Goal: Task Accomplishment & Management: Complete application form

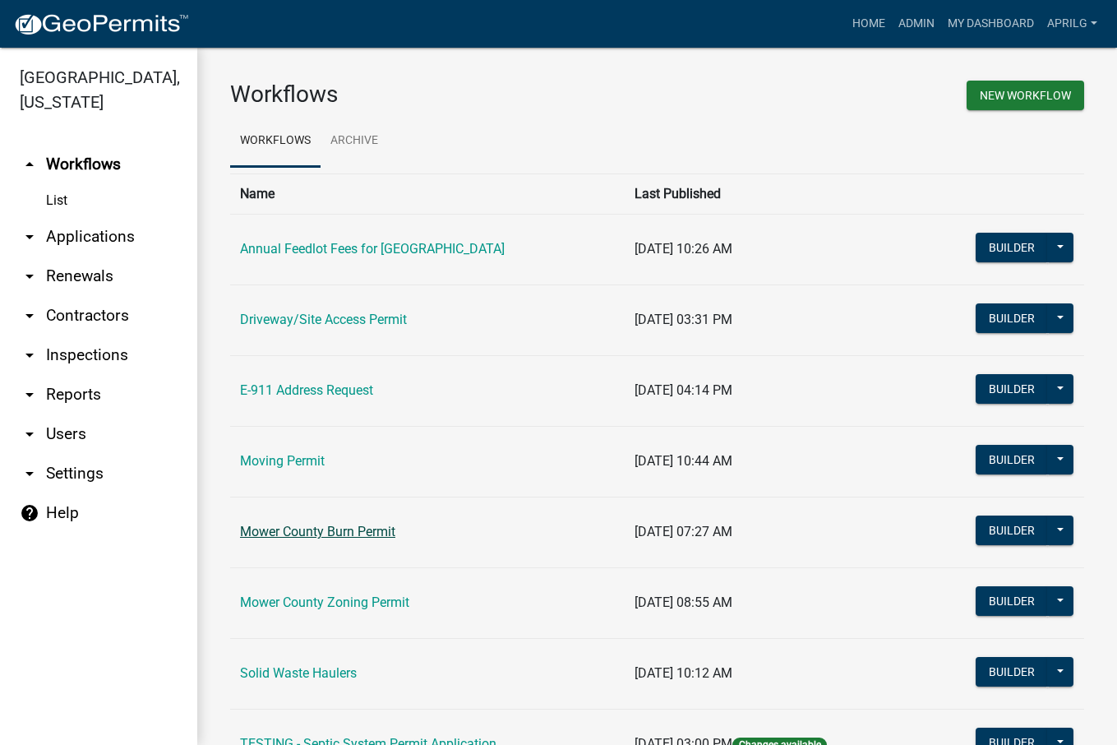
click at [318, 533] on link "Mower County Burn Permit" at bounding box center [317, 532] width 155 height 16
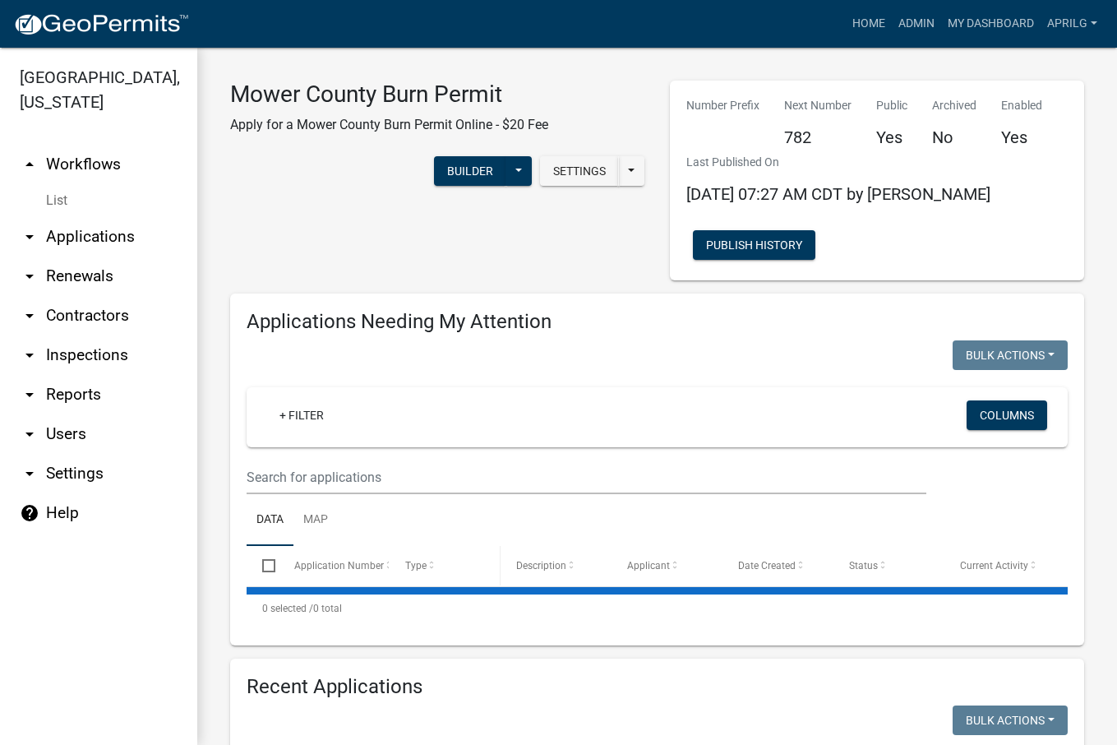
select select "1: 25"
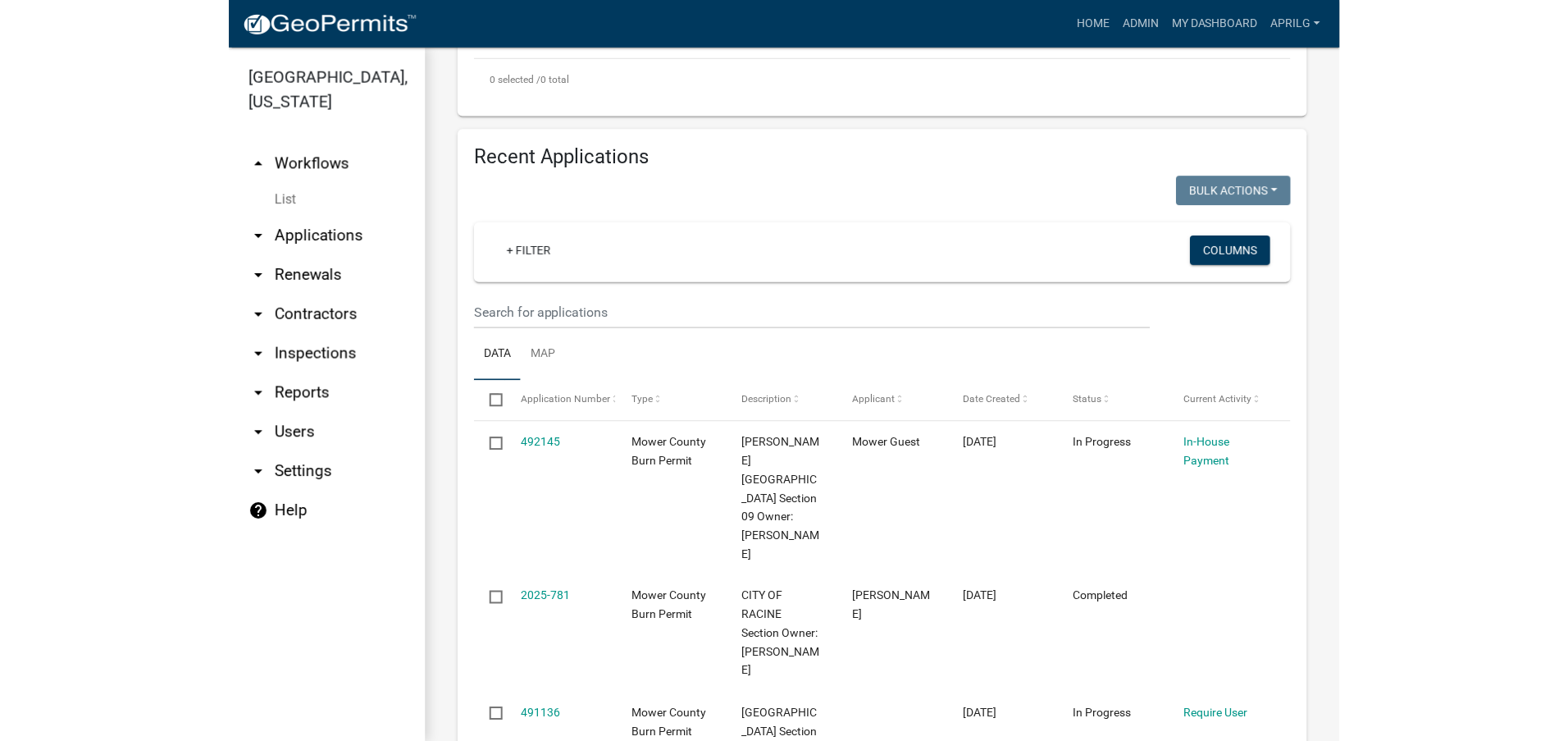
scroll to position [574, 0]
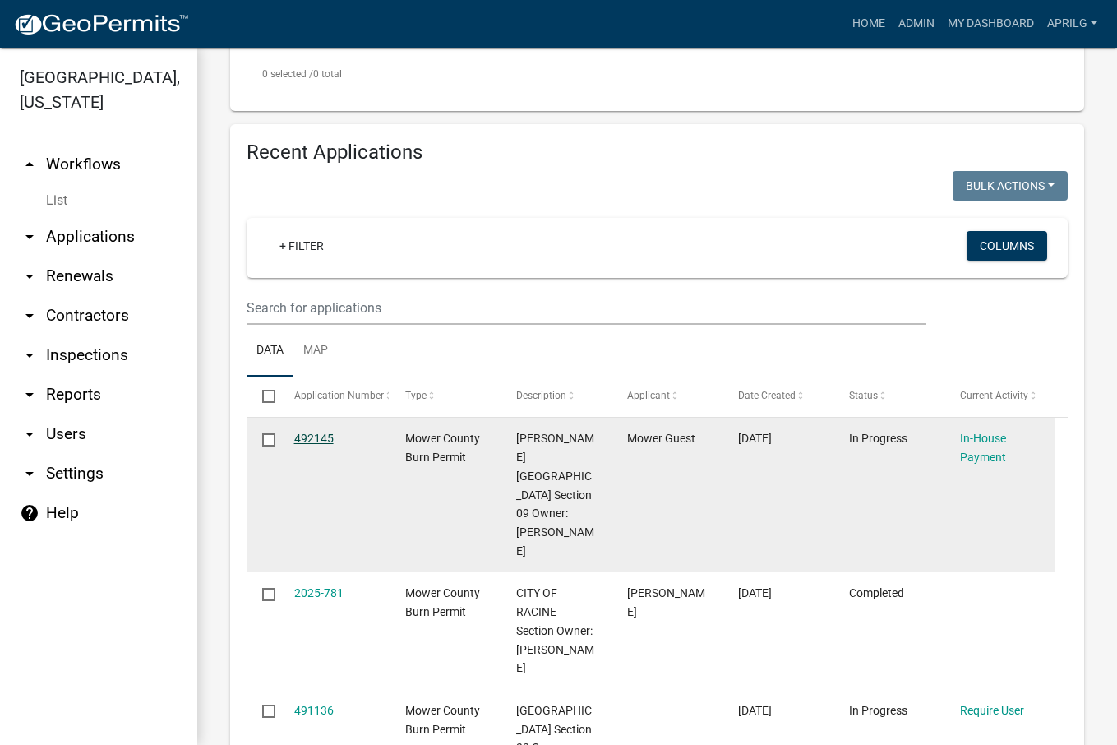
click at [321, 438] on link "492145" at bounding box center [313, 437] width 39 height 13
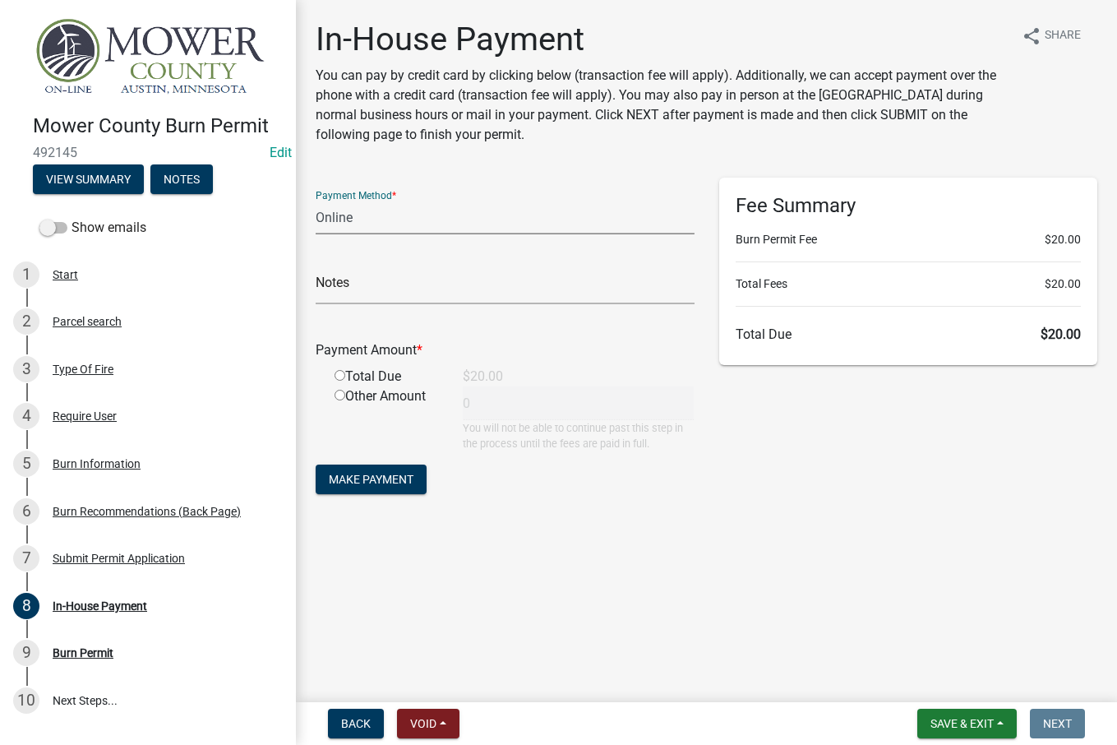
click at [372, 226] on select "Credit Card POS Check Cash Online" at bounding box center [505, 218] width 379 height 34
select select "0: 2"
click at [316, 201] on select "Credit Card POS Check Cash Online" at bounding box center [505, 218] width 379 height 34
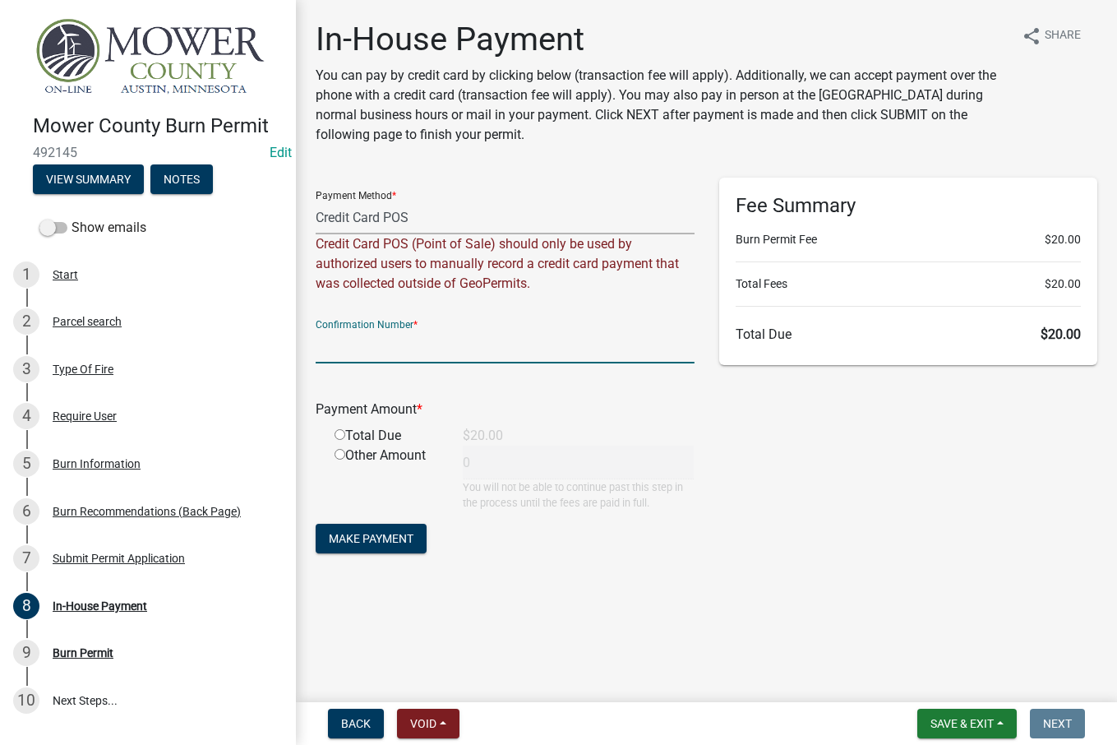
paste input "184057353"
type input "184057353"
click at [345, 437] on div "Total Due" at bounding box center [386, 436] width 128 height 20
click at [343, 435] on input "radio" at bounding box center [340, 434] width 11 height 11
radio input "true"
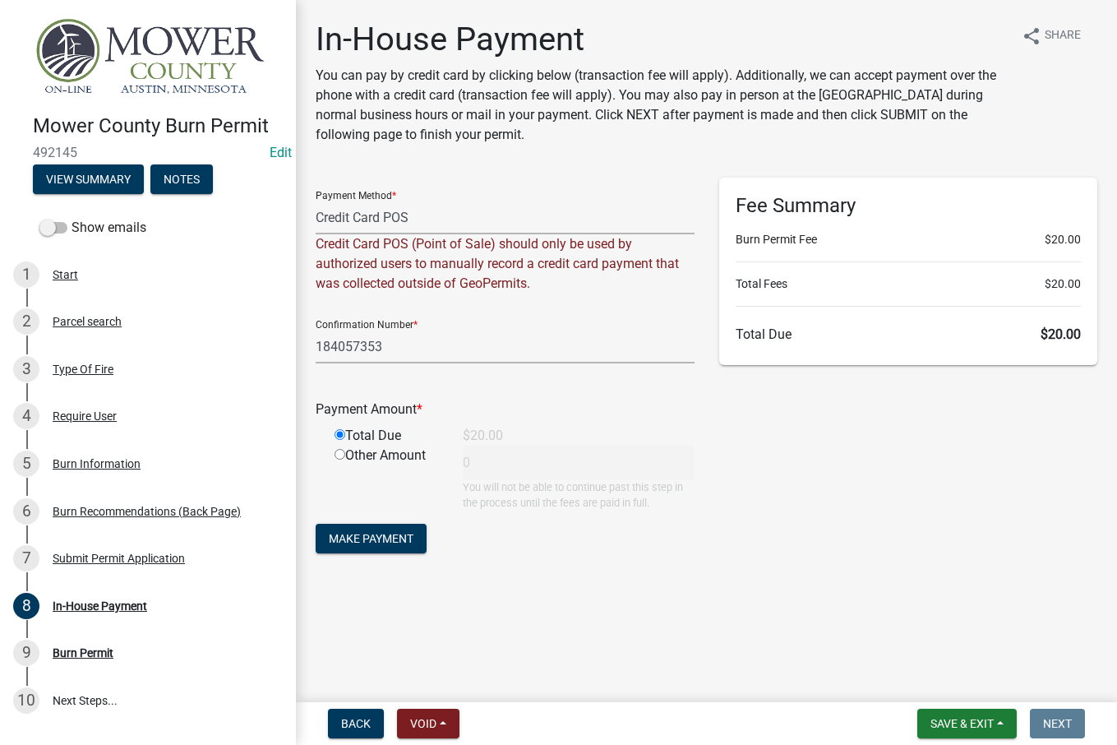
type input "20"
click at [383, 542] on span "Make Payment" at bounding box center [371, 538] width 85 height 13
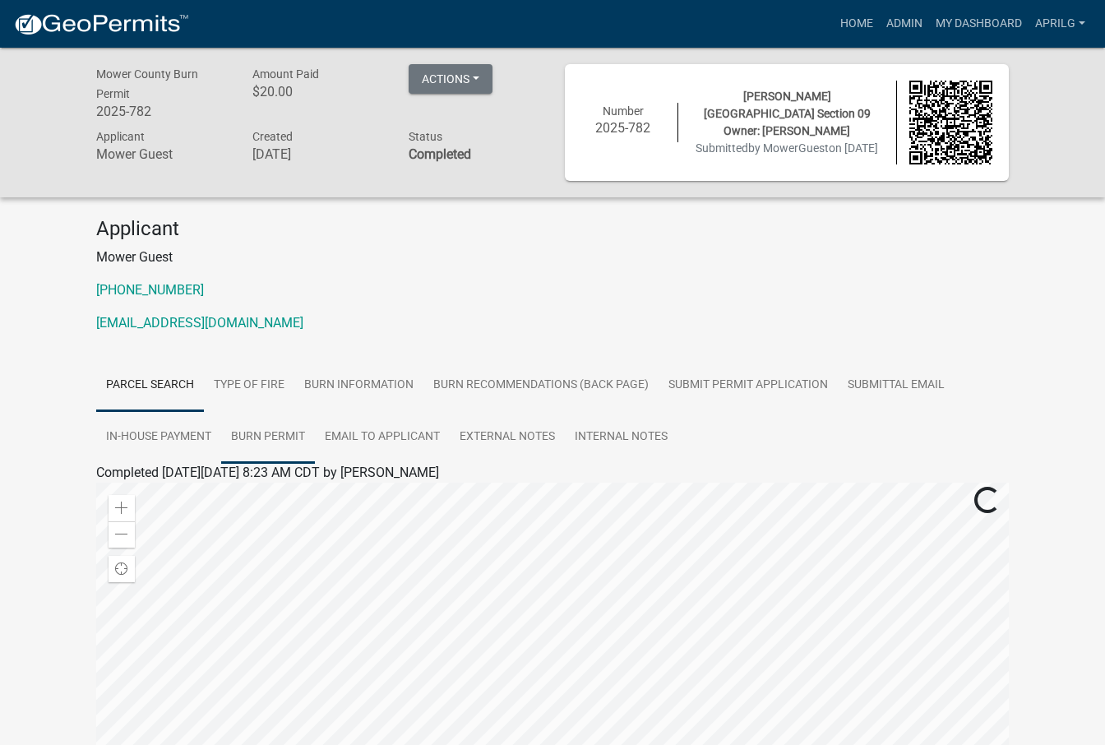
click at [253, 434] on link "Burn Permit" at bounding box center [268, 437] width 94 height 53
click at [121, 493] on link "Burn Permit" at bounding box center [130, 492] width 68 height 16
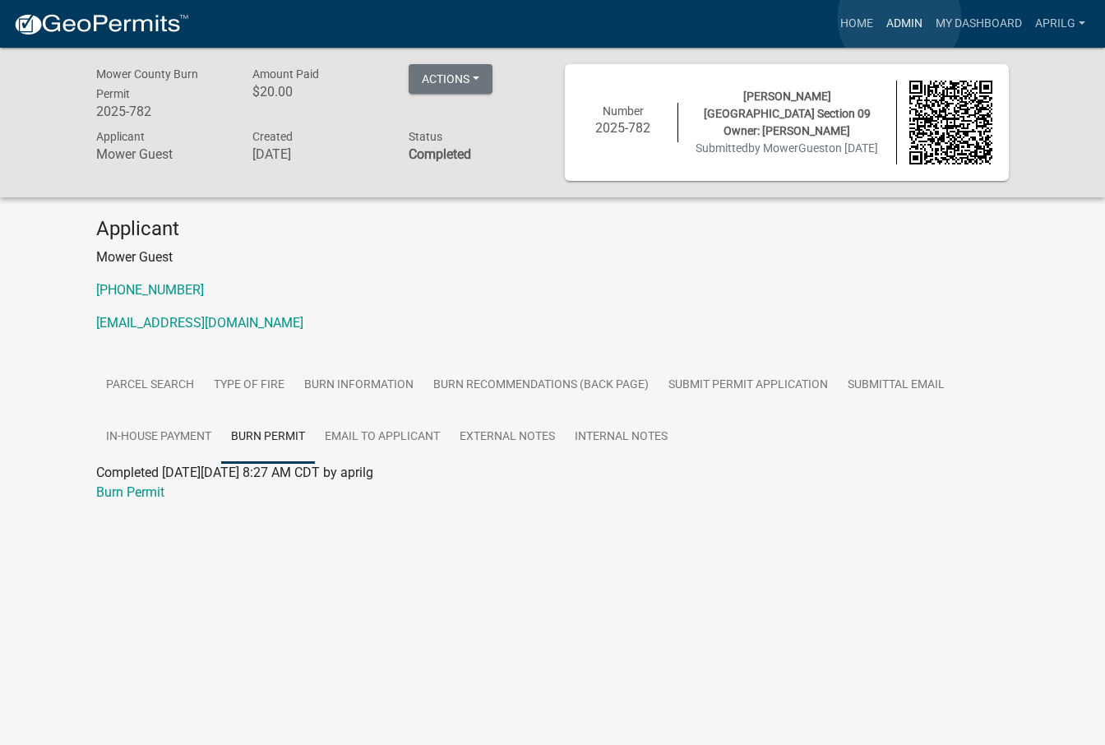
click at [899, 18] on link "Admin" at bounding box center [903, 23] width 49 height 31
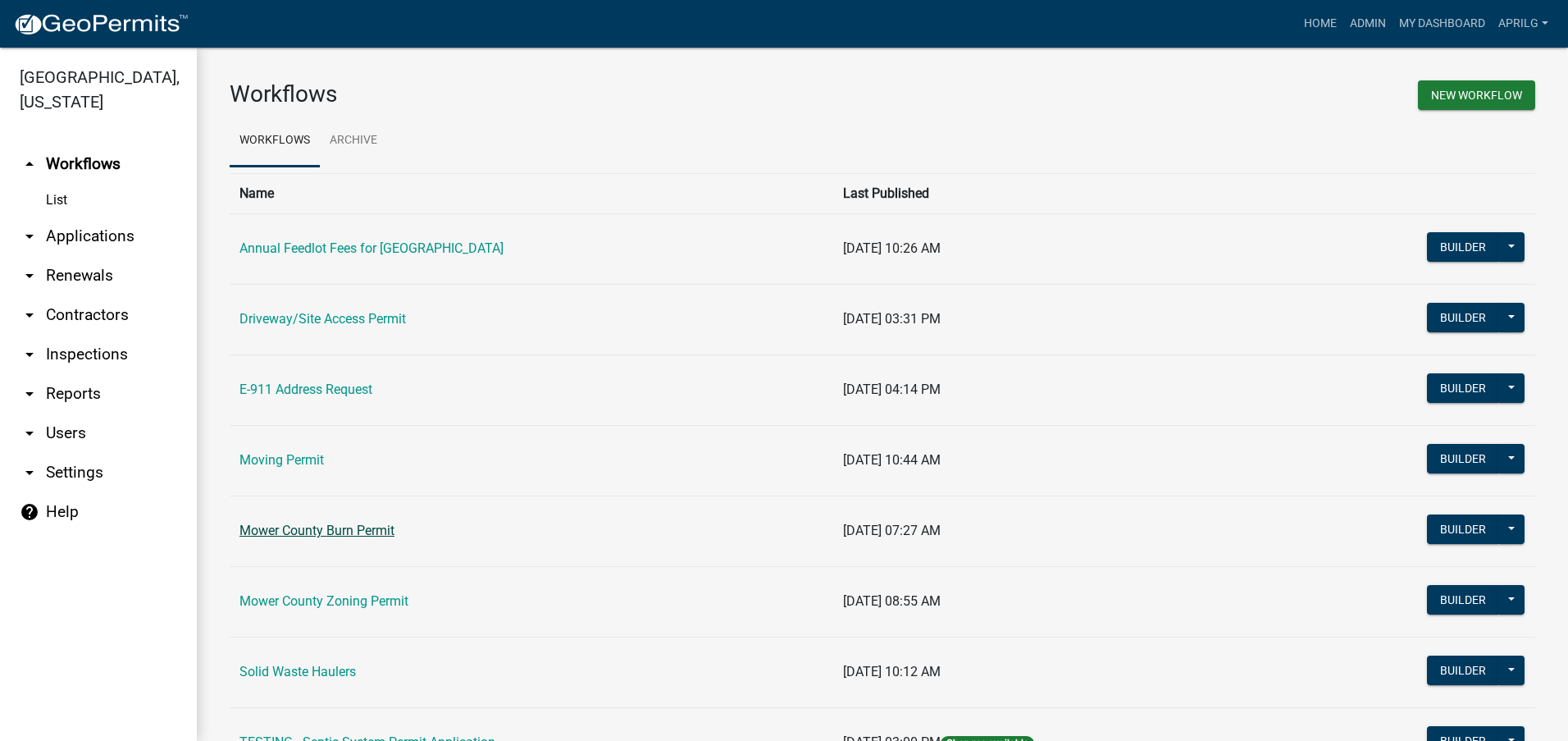
click at [316, 523] on link "Mower County Burn Permit" at bounding box center [316, 531] width 155 height 16
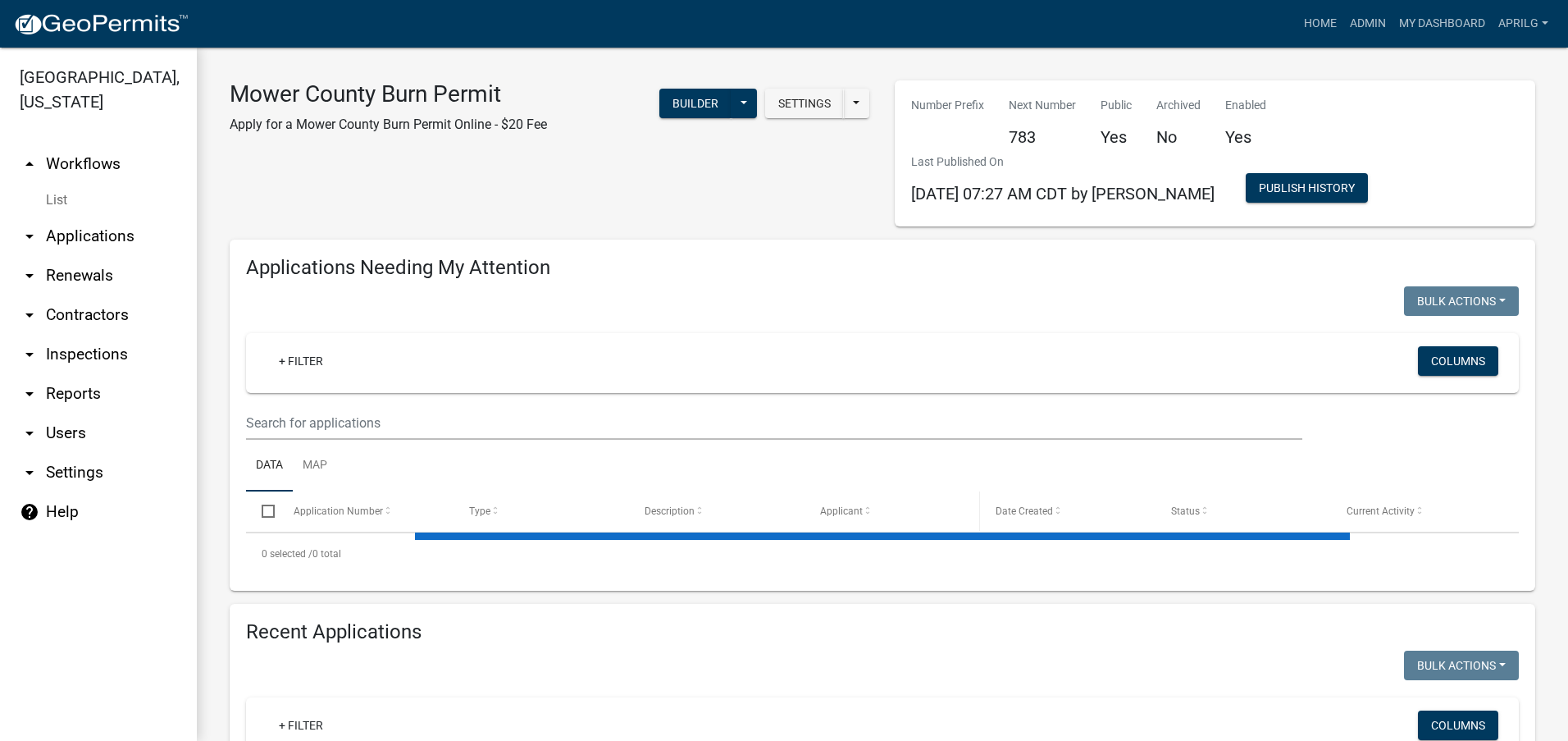
select select "1: 25"
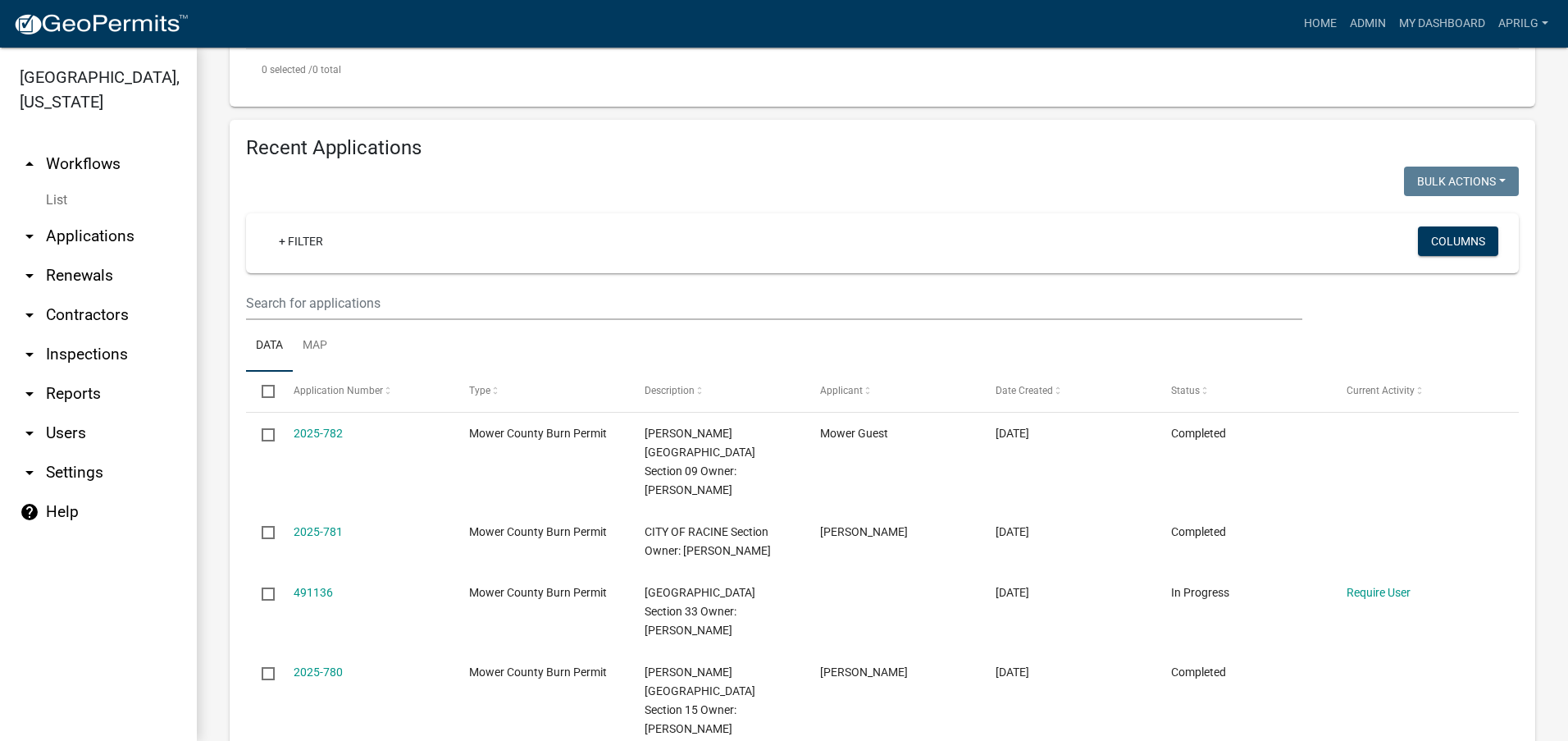
scroll to position [329, 0]
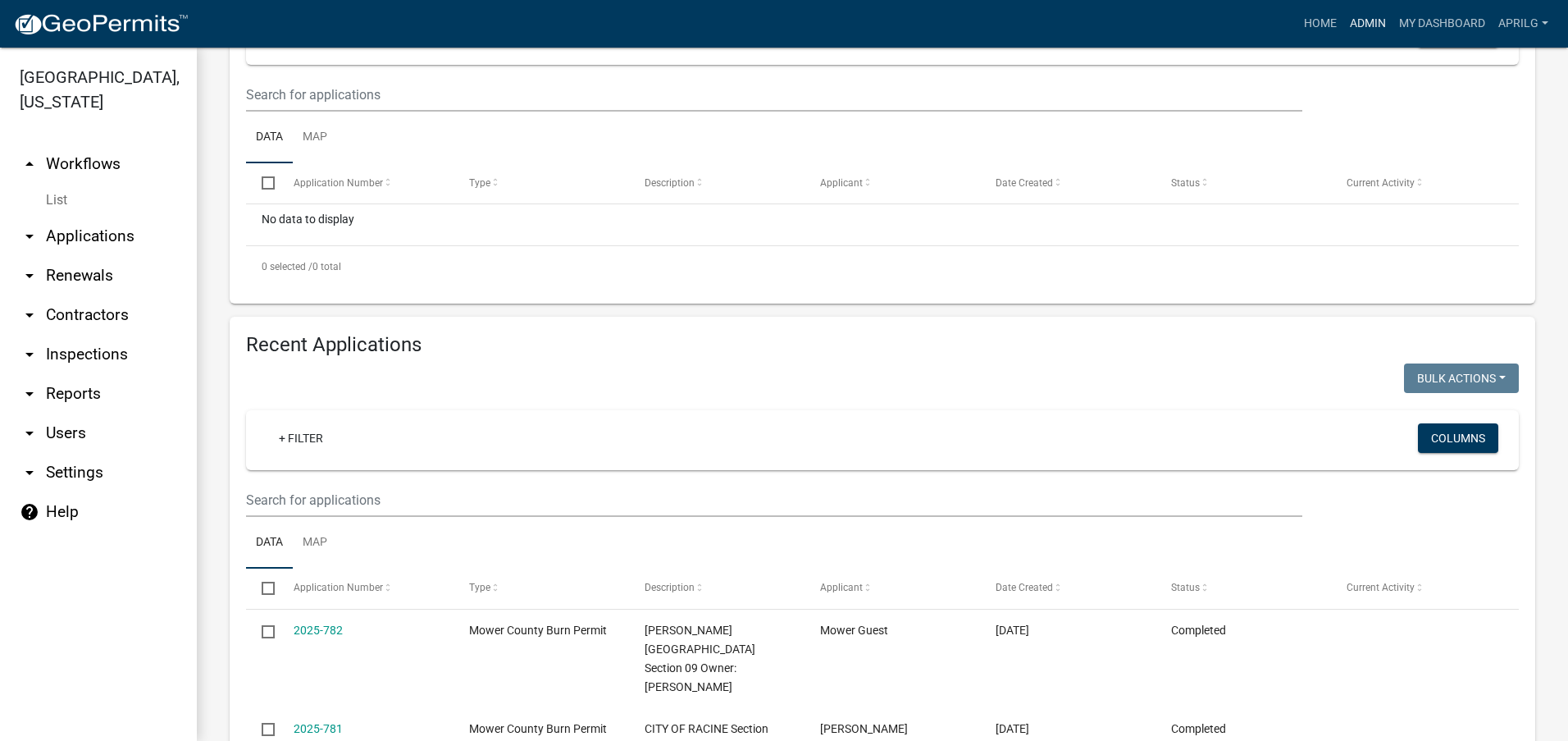
click at [1114, 21] on link "Admin" at bounding box center [1367, 23] width 49 height 31
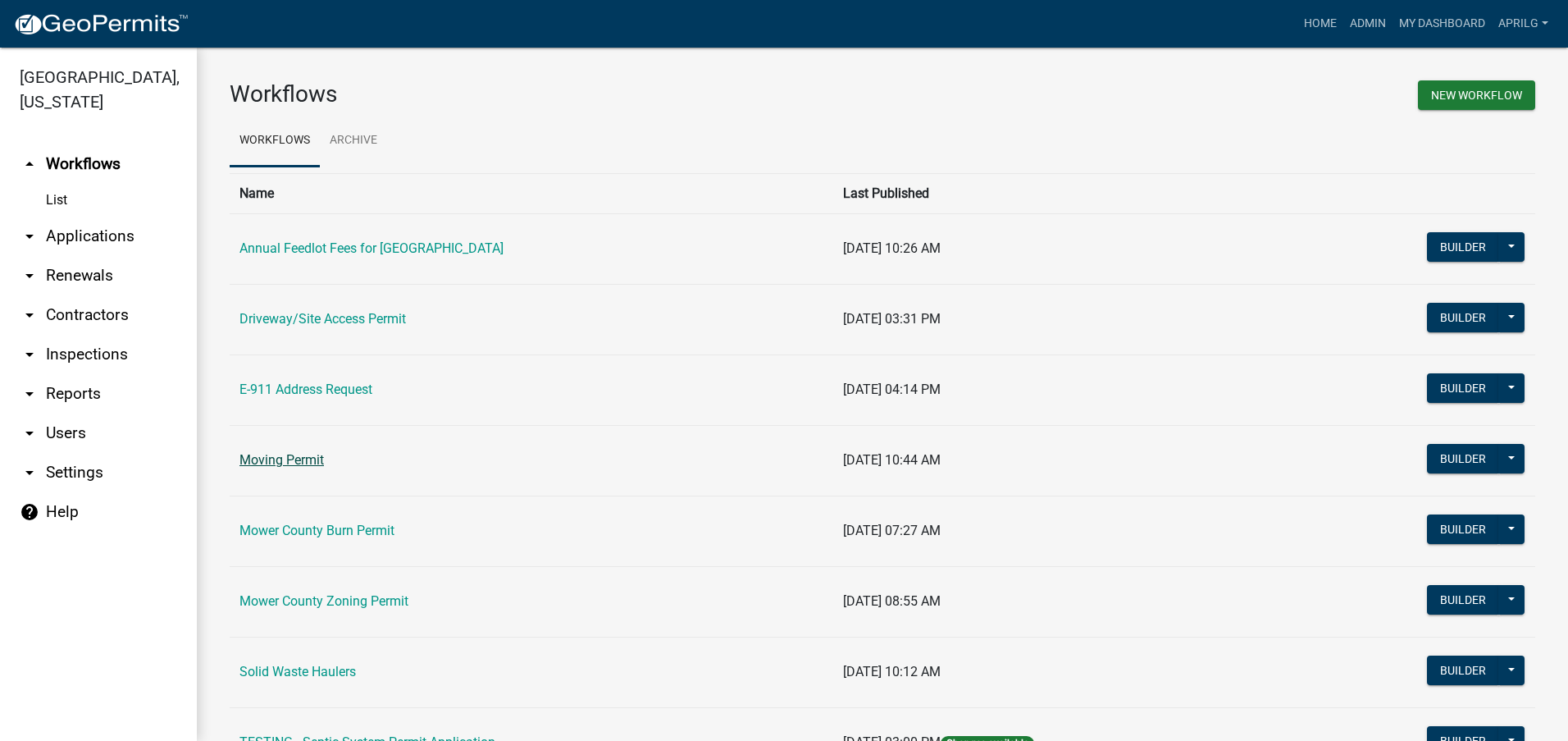
click at [274, 454] on link "Moving Permit" at bounding box center [281, 460] width 85 height 16
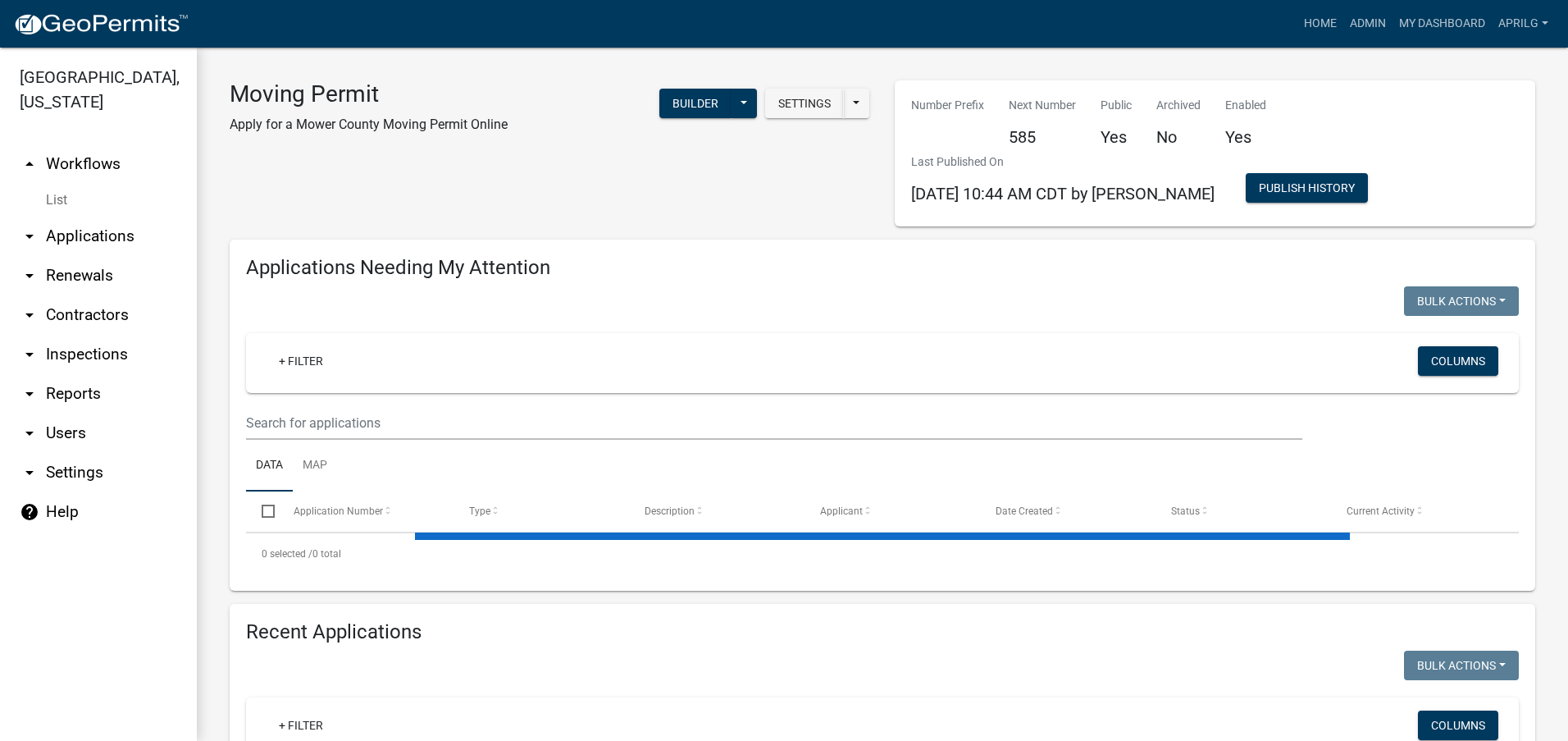
select select "1: 25"
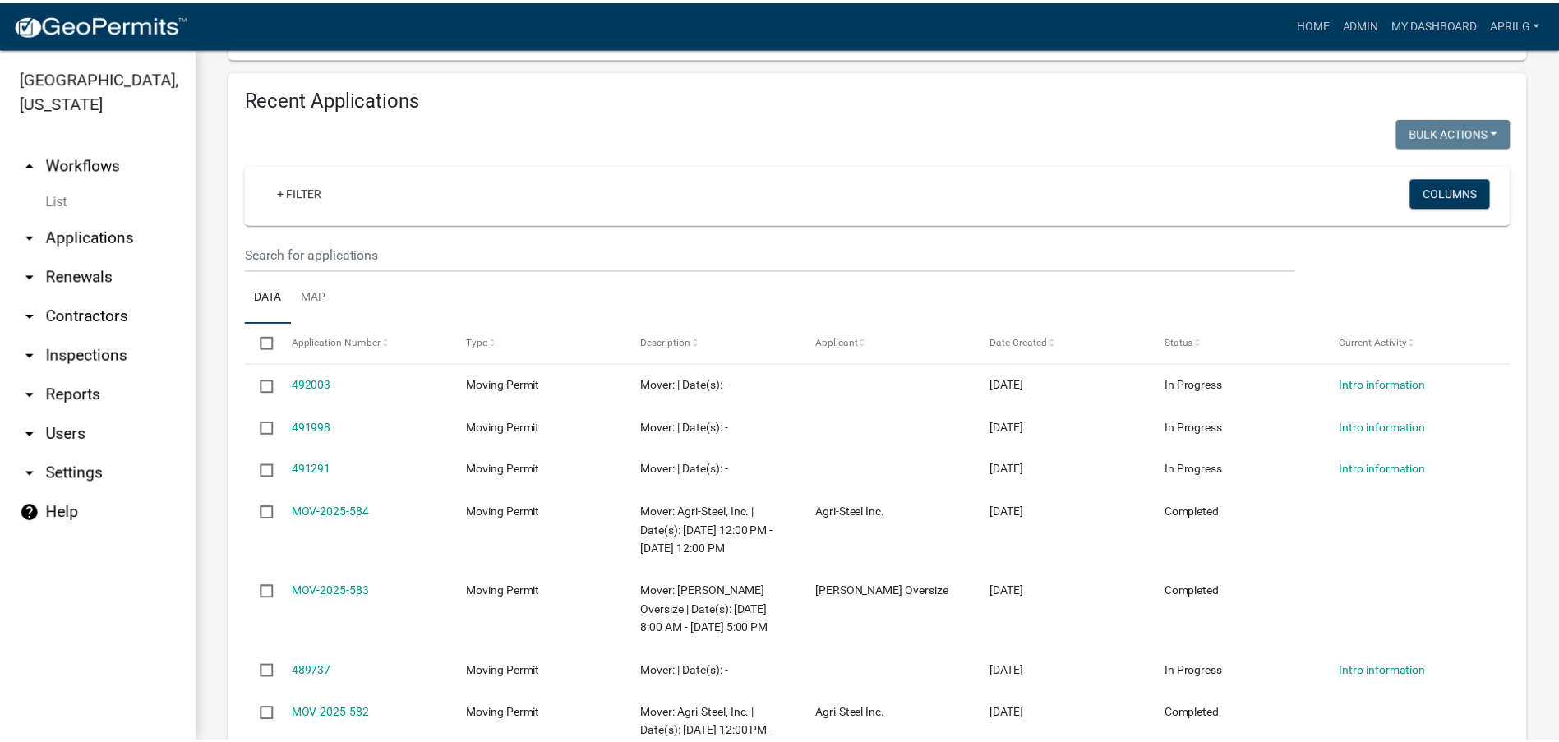
scroll to position [329, 0]
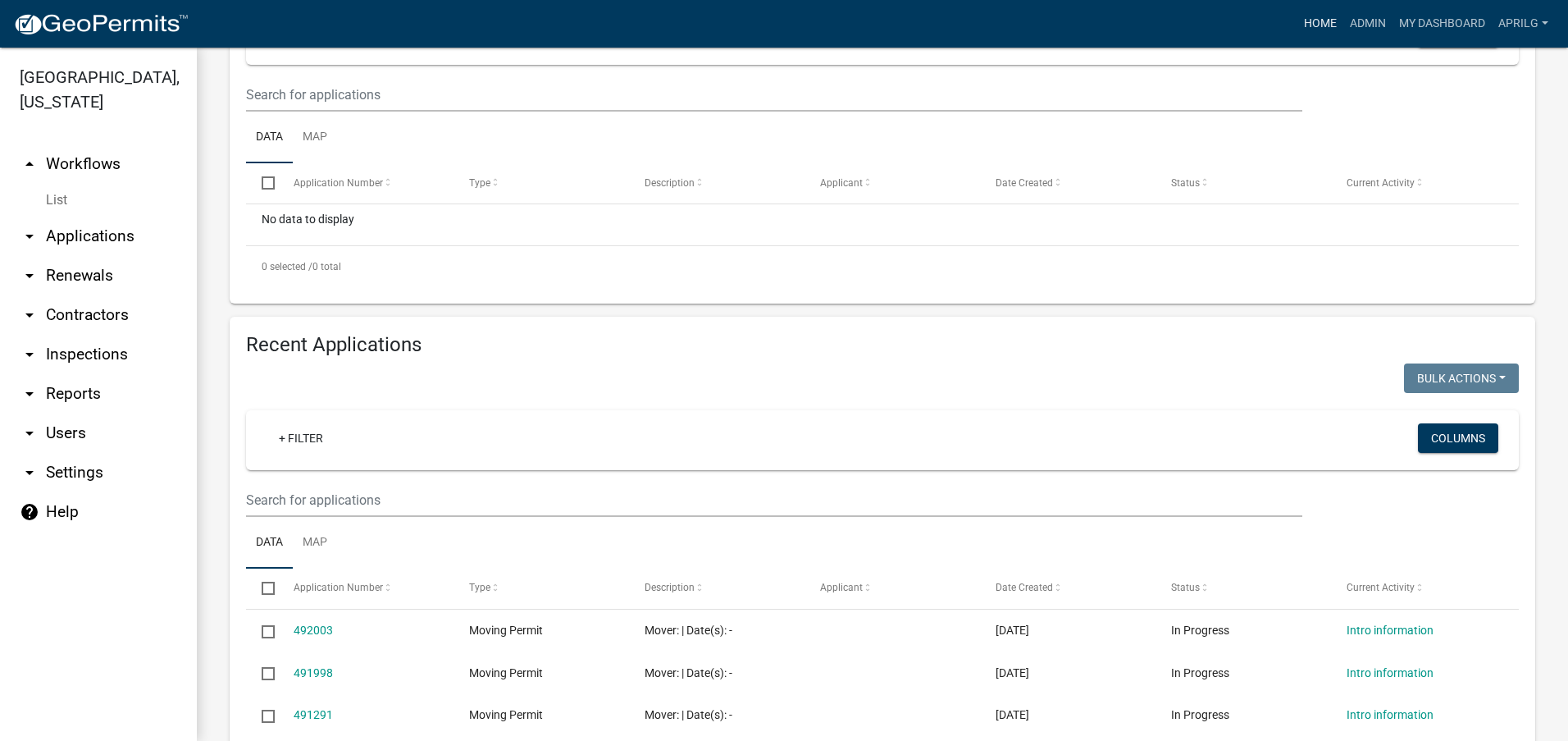
click at [1114, 22] on link "Home" at bounding box center [1320, 23] width 46 height 31
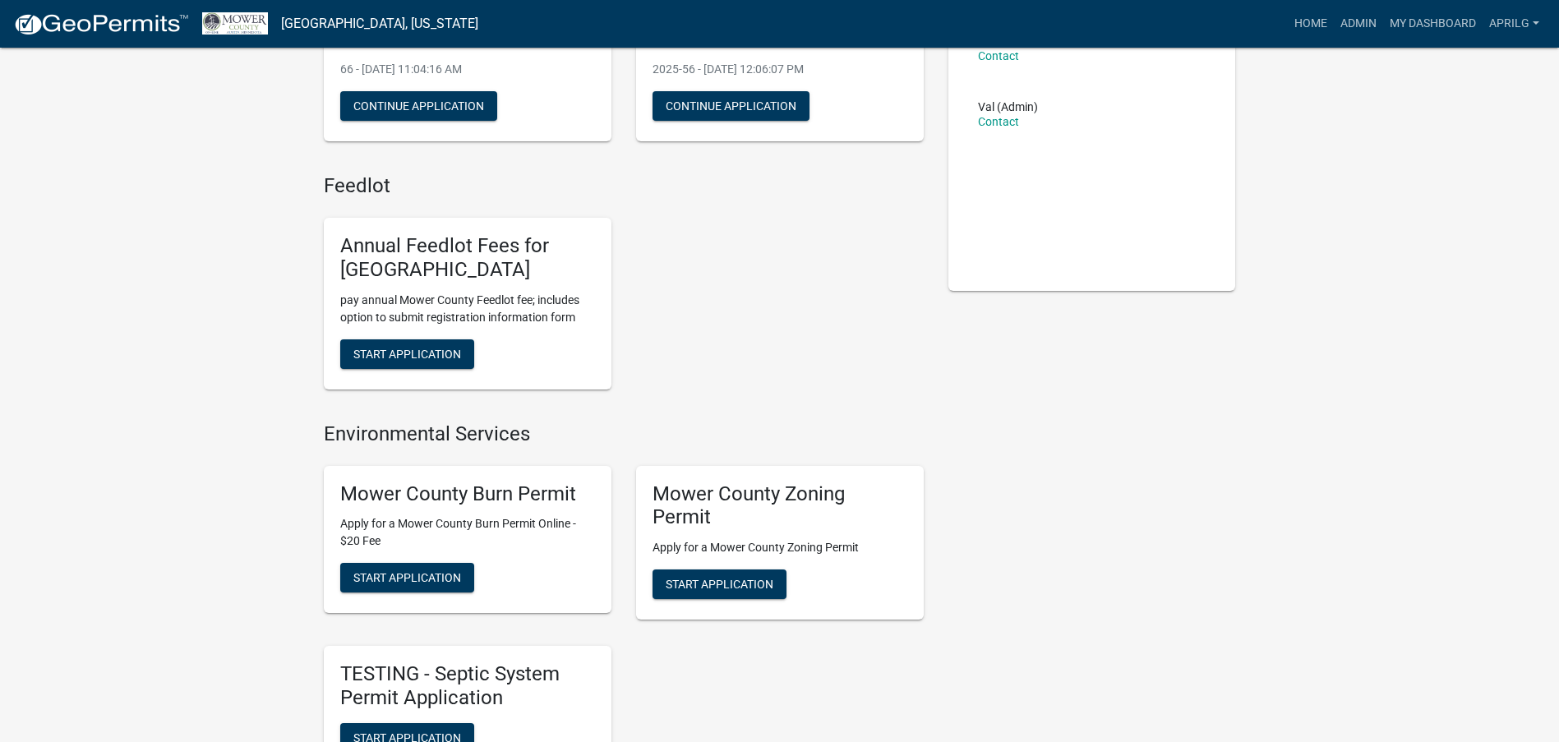
scroll to position [329, 0]
